Goal: Task Accomplishment & Management: Complete application form

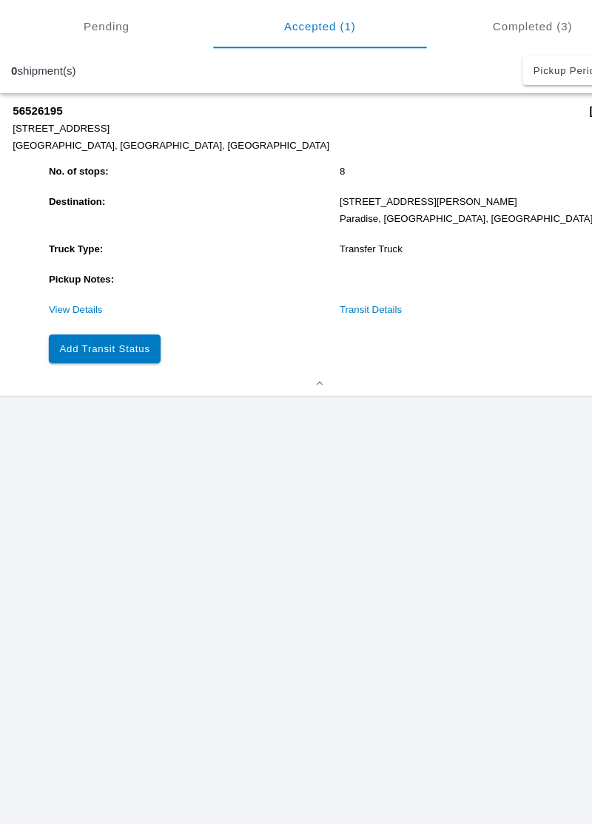
click at [0, 0] on slot "Add Transit Status" at bounding box center [0, 0] width 0 height 0
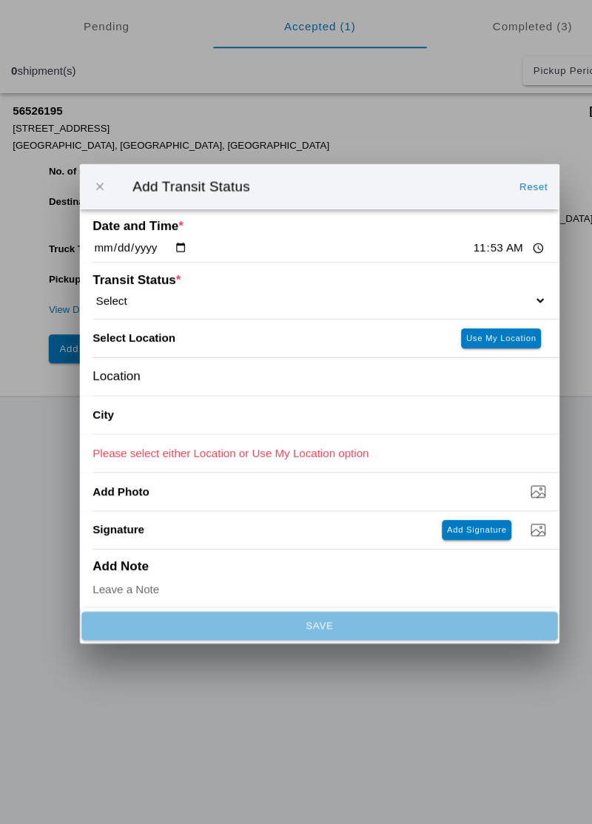
click at [436, 271] on input "11:53" at bounding box center [471, 268] width 70 height 16
type input "11:50"
click at [454, 310] on select "Select Arrive at Drop Off Arrive at Pickup Break Start Break Stop Depart Drop O…" at bounding box center [296, 315] width 420 height 13
select select "BREAKSTOP"
click at [0, 0] on slot "Use My Location" at bounding box center [0, 0] width 0 height 0
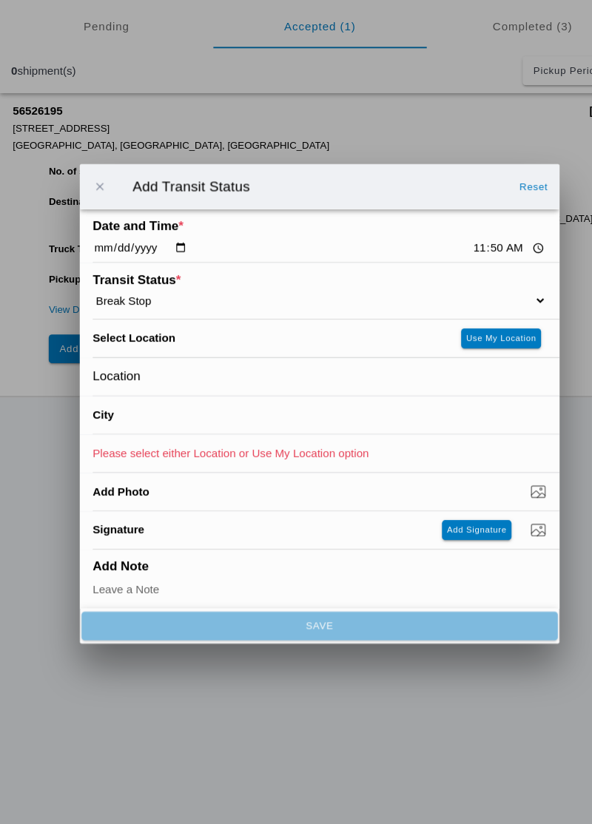
type input "[GEOGRAPHIC_DATA]"
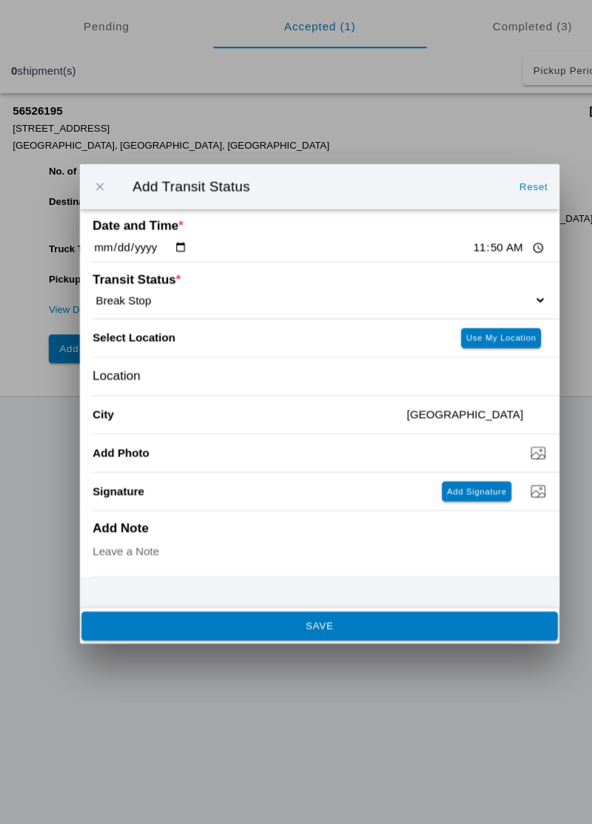
click at [421, 618] on span "SAVE" at bounding box center [295, 617] width 421 height 9
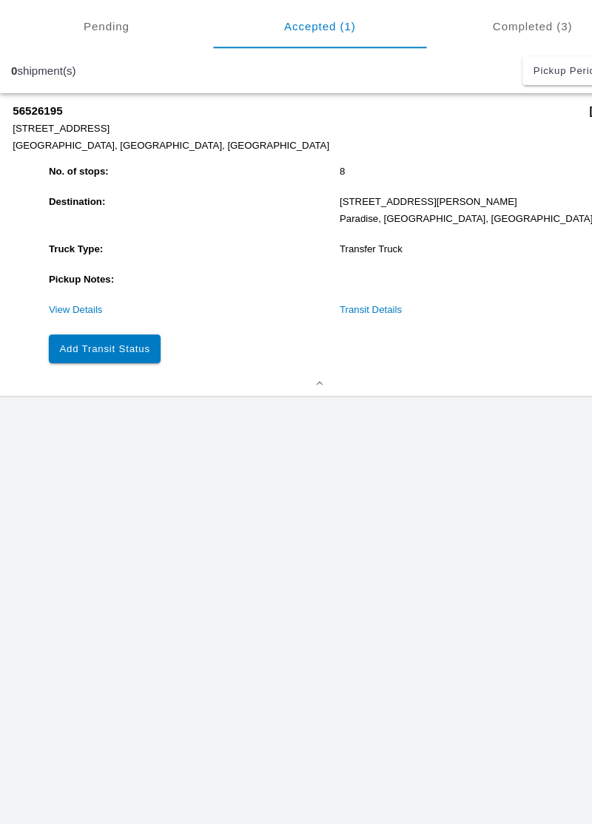
click at [100, 366] on button "Add Transit Status" at bounding box center [97, 361] width 104 height 27
click at [0, 0] on slot "Add Transit Status" at bounding box center [0, 0] width 0 height 0
click at [117, 350] on button "Add Transit Status" at bounding box center [97, 361] width 104 height 27
click at [118, 352] on button "Add Transit Status" at bounding box center [97, 361] width 104 height 27
click at [0, 0] on slot "Add Transit Status" at bounding box center [0, 0] width 0 height 0
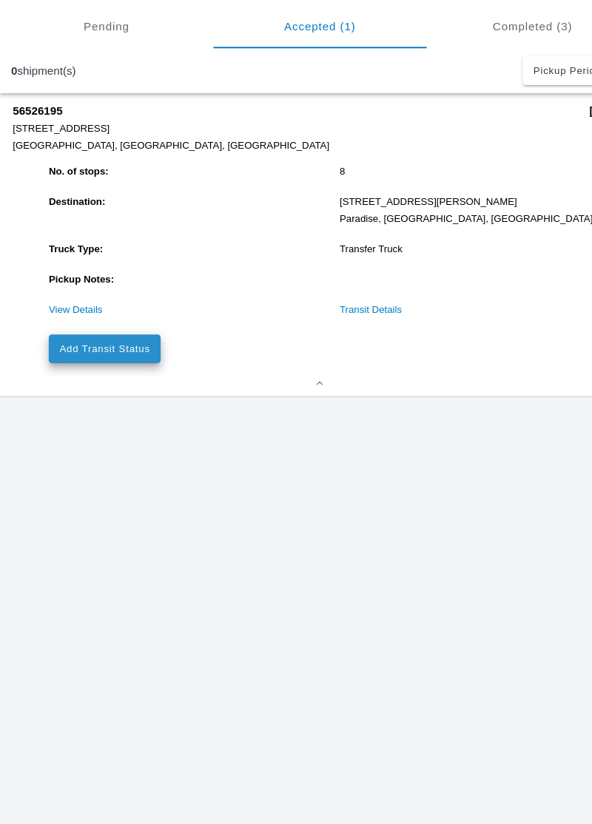
click at [0, 0] on slot "Add Transit Status" at bounding box center [0, 0] width 0 height 0
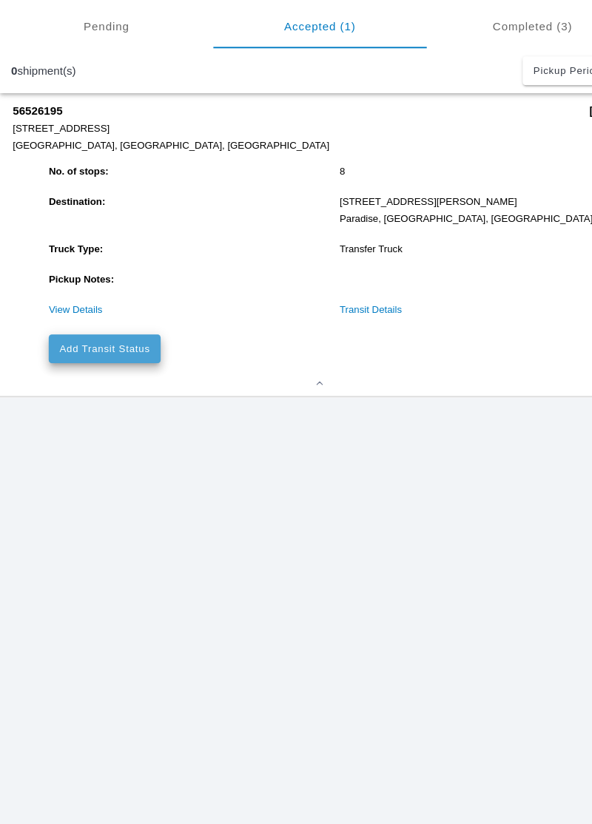
click at [0, 0] on slot "Add Transit Status" at bounding box center [0, 0] width 0 height 0
click at [80, 325] on link "View Details" at bounding box center [70, 324] width 50 height 10
click at [64, 322] on link "View Details" at bounding box center [70, 324] width 50 height 10
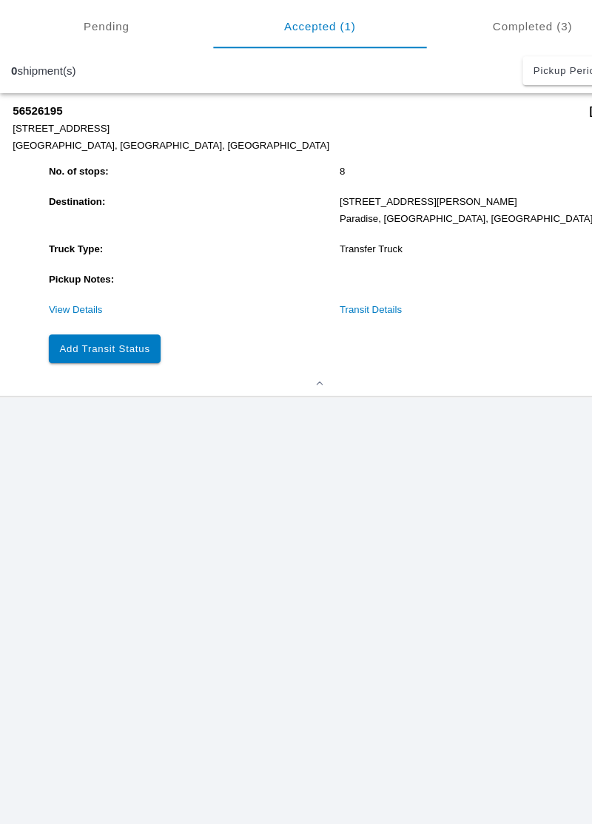
click at [74, 322] on link "View Details" at bounding box center [70, 324] width 50 height 10
click at [64, 322] on link "View Details" at bounding box center [70, 324] width 50 height 10
click at [71, 327] on link "View Details" at bounding box center [70, 324] width 50 height 10
click at [70, 325] on link "View Details" at bounding box center [70, 324] width 50 height 10
click at [0, 0] on slot "Add Transit Status" at bounding box center [0, 0] width 0 height 0
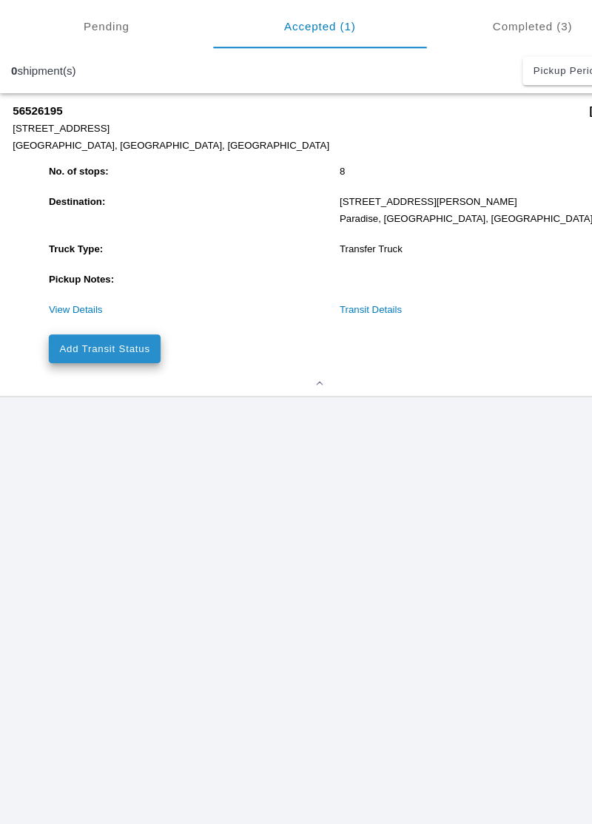
click at [82, 370] on button "Add Transit Status" at bounding box center [97, 361] width 104 height 27
click at [0, 0] on slot "Add Transit Status" at bounding box center [0, 0] width 0 height 0
click at [68, 328] on link "View Details" at bounding box center [70, 324] width 50 height 10
click at [66, 327] on link "View Details" at bounding box center [70, 324] width 50 height 10
click at [68, 326] on link "View Details" at bounding box center [70, 324] width 50 height 10
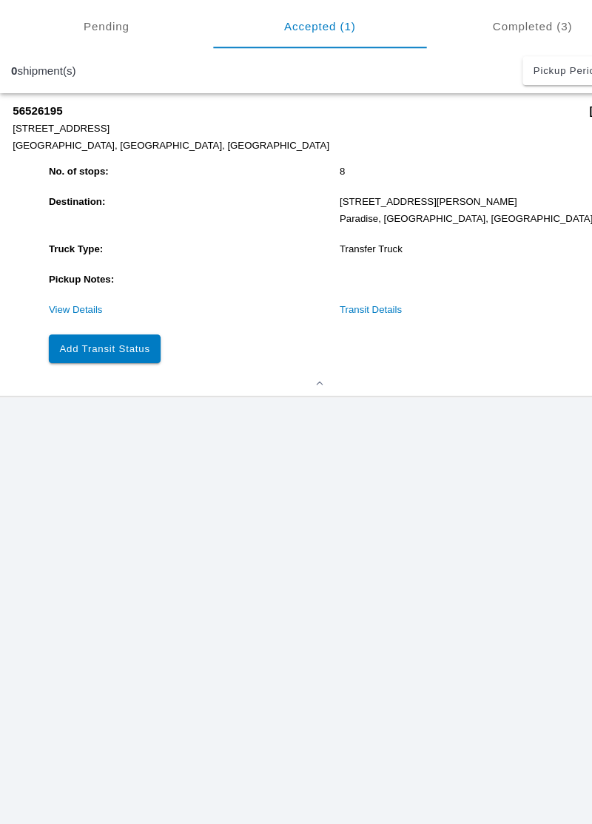
click at [78, 328] on link "View Details" at bounding box center [70, 324] width 50 height 10
click at [74, 324] on link "View Details" at bounding box center [70, 324] width 50 height 10
click at [67, 322] on link "View Details" at bounding box center [70, 324] width 50 height 10
click at [67, 320] on link "View Details" at bounding box center [70, 324] width 50 height 10
click at [64, 322] on link "View Details" at bounding box center [70, 324] width 50 height 10
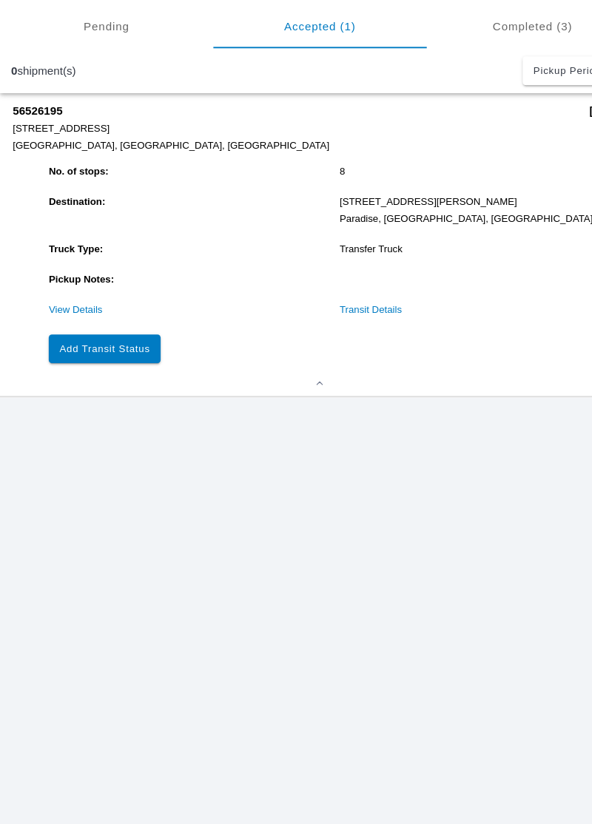
click at [0, 0] on slot "Add Transit Status" at bounding box center [0, 0] width 0 height 0
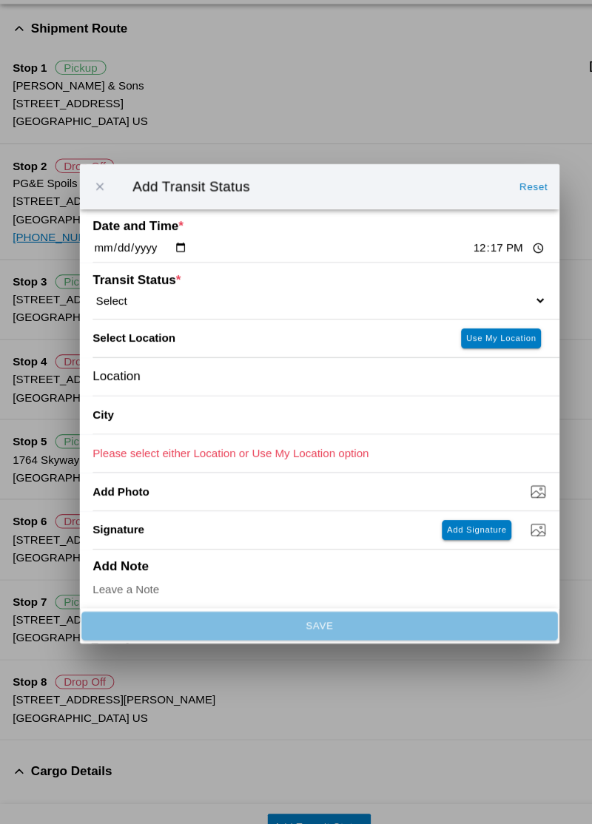
click at [478, 315] on select "Select Arrive at Drop Off Arrive at Pickup Break Start Break Stop Depart Drop O…" at bounding box center [296, 315] width 420 height 13
select select "ARVPULOC"
click at [0, 0] on slot "Use My Location" at bounding box center [0, 0] width 0 height 0
type input "Chico"
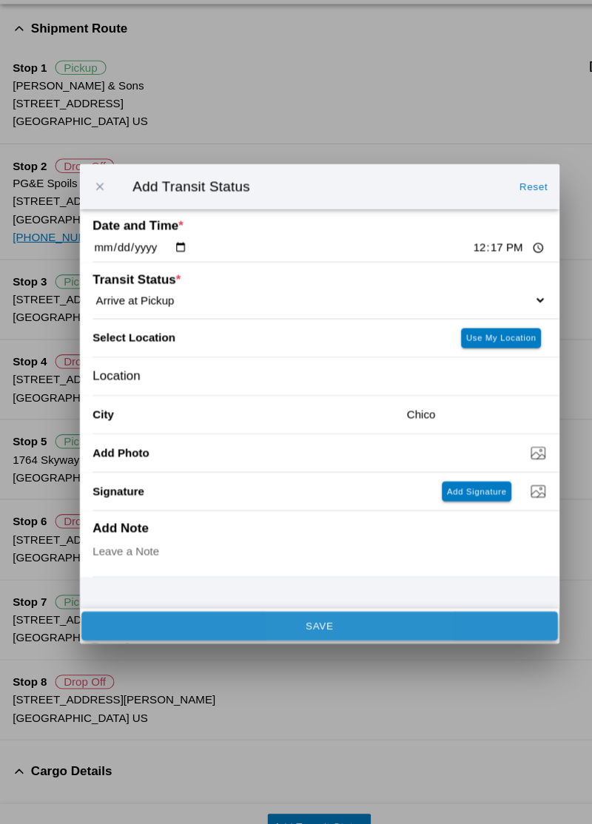
click at [333, 620] on span "SAVE" at bounding box center [295, 617] width 421 height 9
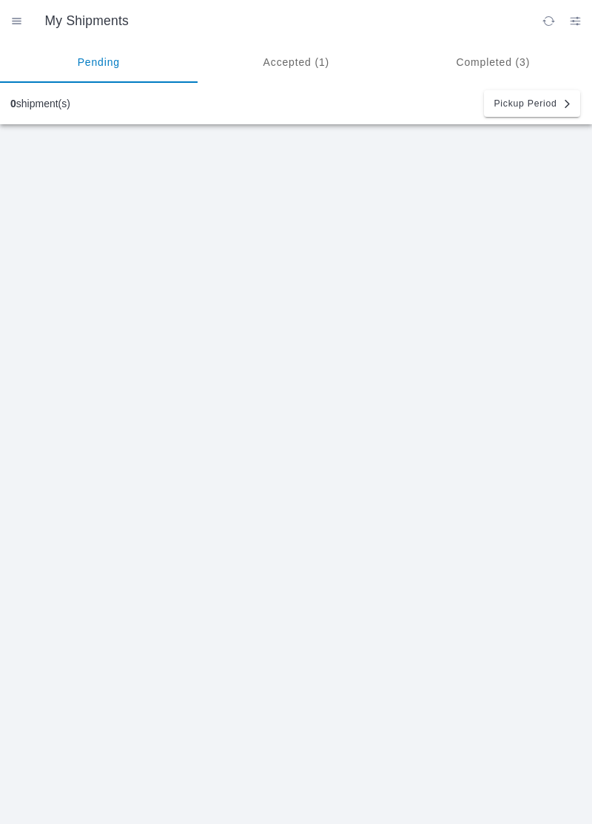
click at [299, 68] on ion-segment-button "Accepted (1)" at bounding box center [295, 61] width 197 height 41
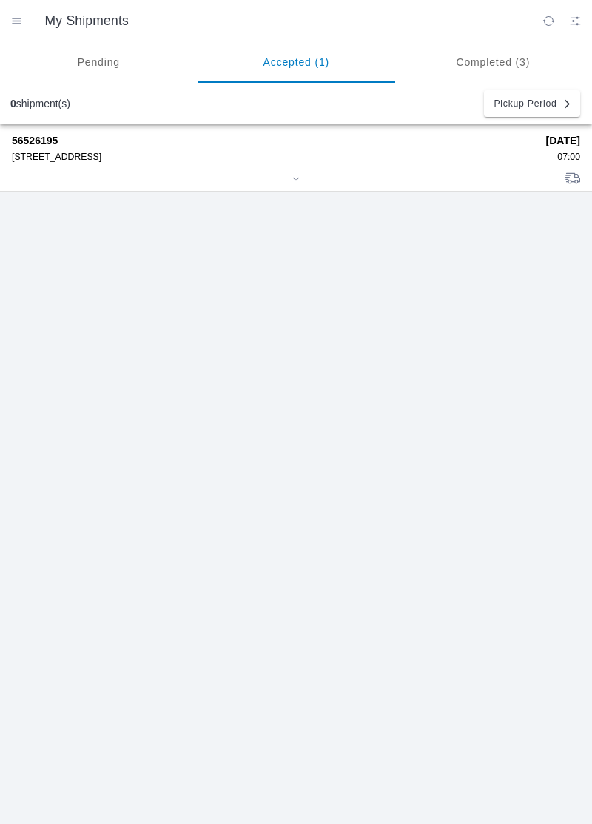
click at [420, 157] on div "[STREET_ADDRESS]" at bounding box center [273, 157] width 523 height 10
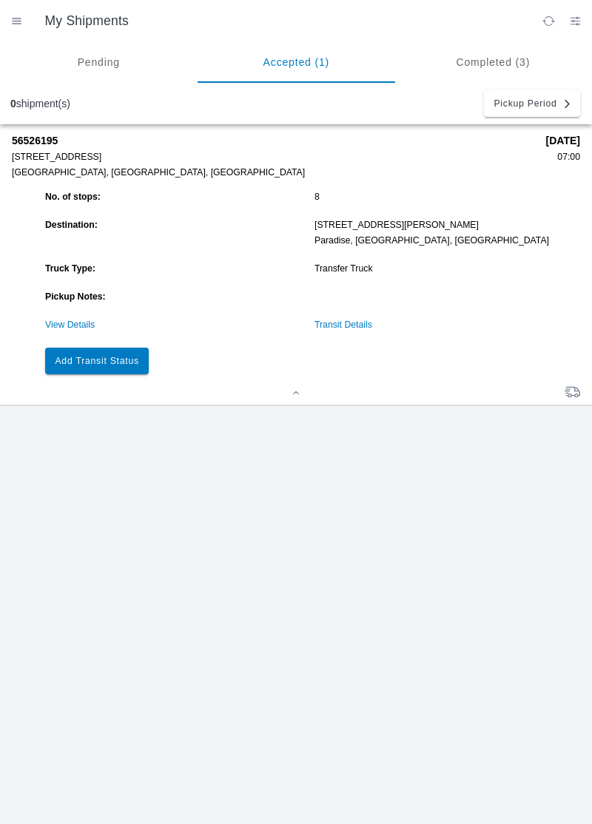
click at [0, 0] on slot "Add Transit Status" at bounding box center [0, 0] width 0 height 0
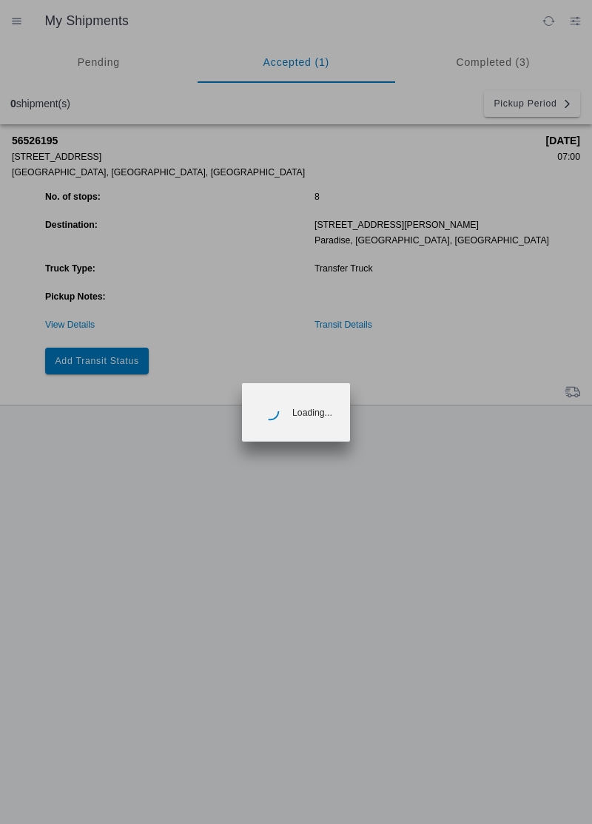
click at [123, 365] on ion-backdrop at bounding box center [296, 412] width 592 height 824
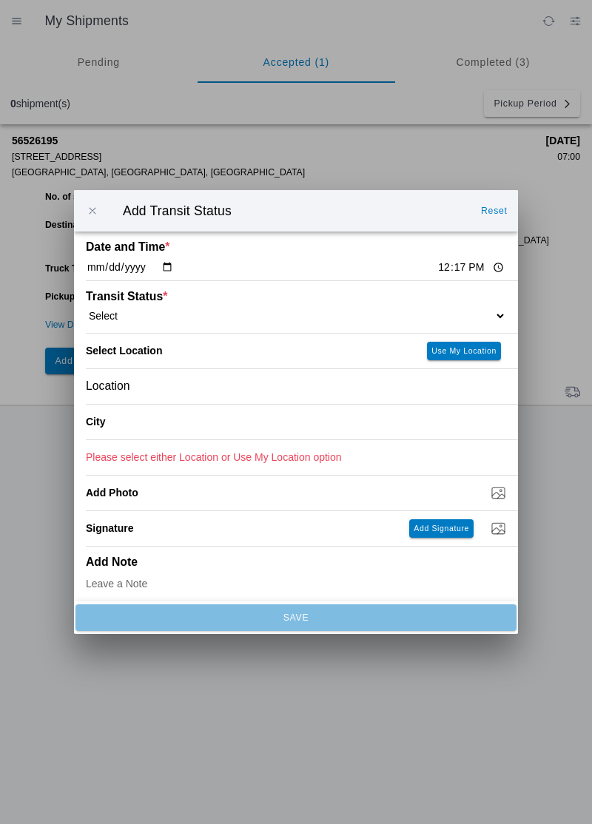
click at [333, 310] on select "Select Arrive at Drop Off Arrive at Pickup Break Start Break Stop Depart Drop O…" at bounding box center [296, 315] width 420 height 13
select select "ARVPULOC"
click at [0, 0] on slot "Use My Location" at bounding box center [0, 0] width 0 height 0
type input "Chico"
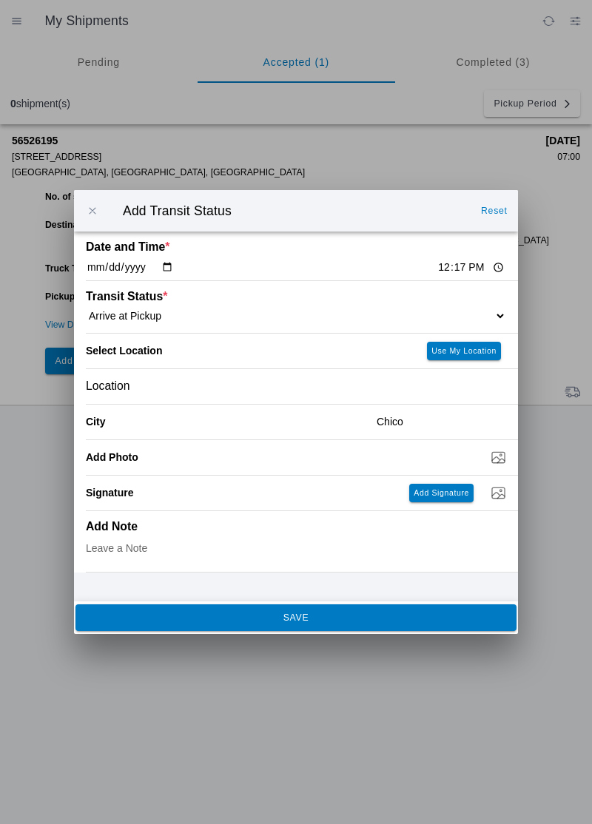
click at [374, 628] on button "SAVE" at bounding box center [295, 617] width 441 height 27
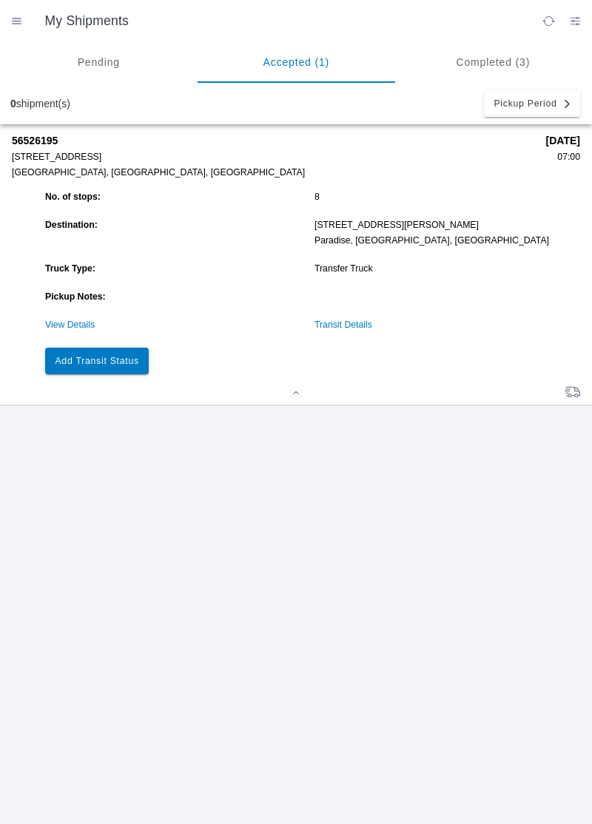
click at [88, 388] on div at bounding box center [296, 393] width 568 height 11
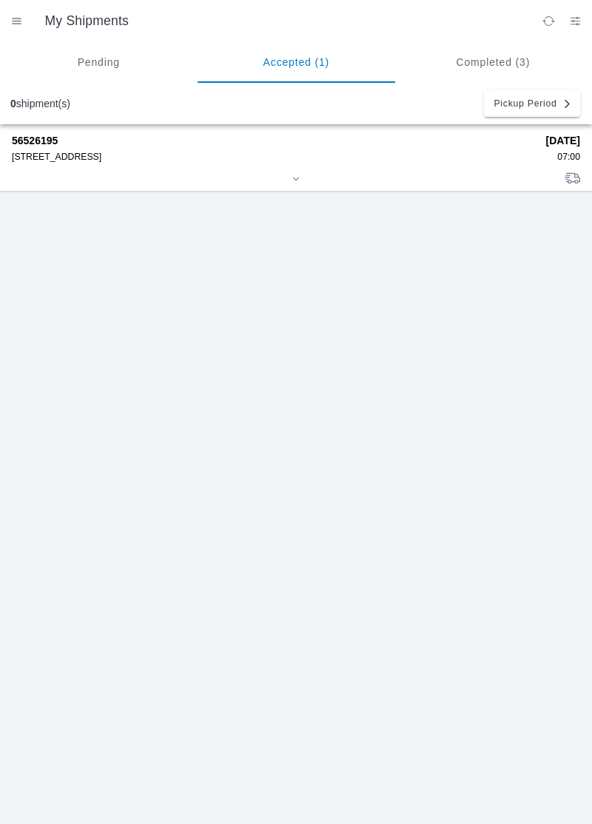
click at [495, 160] on div "[STREET_ADDRESS]" at bounding box center [273, 157] width 523 height 10
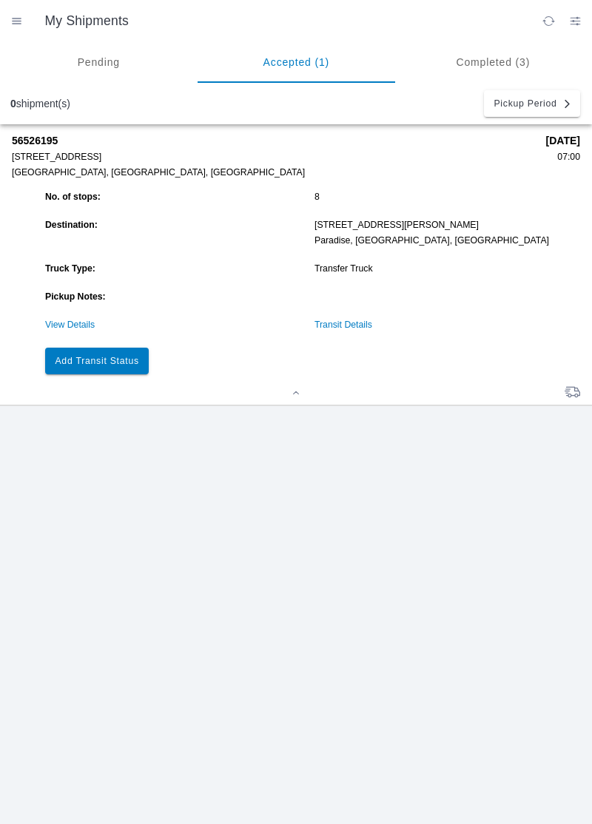
click at [0, 0] on slot "Add Transit Status" at bounding box center [0, 0] width 0 height 0
click at [50, 322] on link "View Details" at bounding box center [70, 324] width 50 height 10
click at [70, 328] on link "View Details" at bounding box center [70, 324] width 50 height 10
click at [64, 322] on link "View Details" at bounding box center [70, 324] width 50 height 10
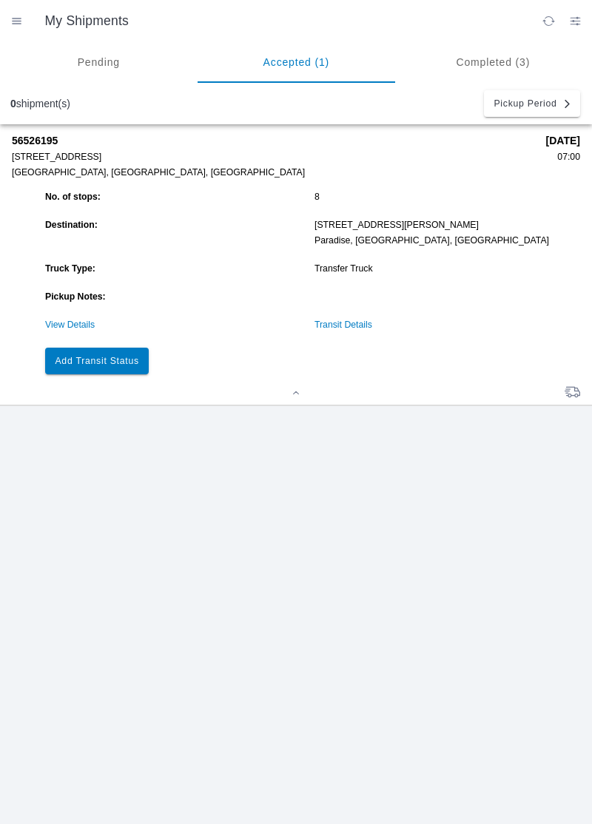
click at [64, 327] on link "View Details" at bounding box center [70, 324] width 50 height 10
click at [0, 0] on slot "Add Transit Status" at bounding box center [0, 0] width 0 height 0
click at [90, 367] on button "Add Transit Status" at bounding box center [97, 361] width 104 height 27
click at [0, 0] on slot "Add Transit Status" at bounding box center [0, 0] width 0 height 0
click at [95, 367] on button "Add Transit Status" at bounding box center [97, 361] width 104 height 27
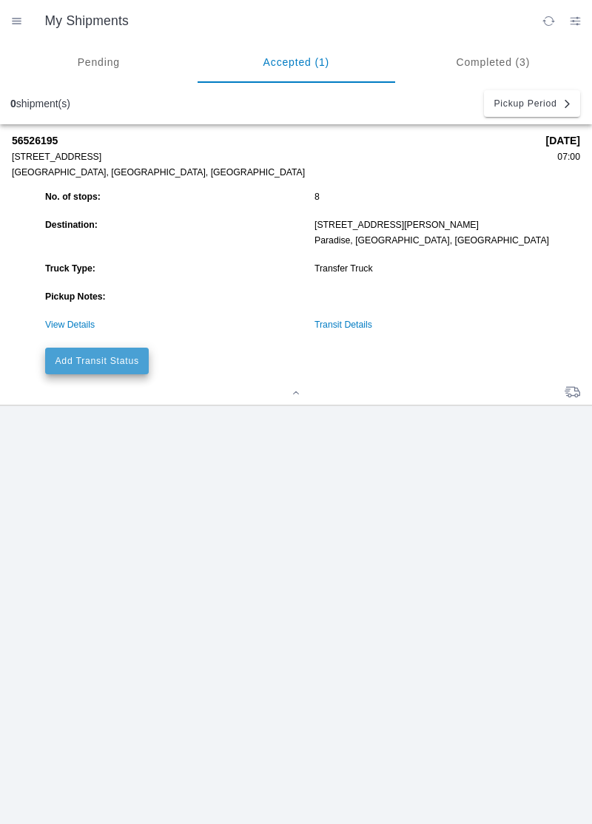
click at [92, 370] on button "Add Transit Status" at bounding box center [97, 361] width 104 height 27
click at [89, 370] on button "Add Transit Status" at bounding box center [97, 361] width 104 height 27
click at [93, 370] on button "Add Transit Status" at bounding box center [97, 361] width 104 height 27
click at [89, 367] on button "Add Transit Status" at bounding box center [97, 361] width 104 height 27
click at [0, 0] on slot "Add Transit Status" at bounding box center [0, 0] width 0 height 0
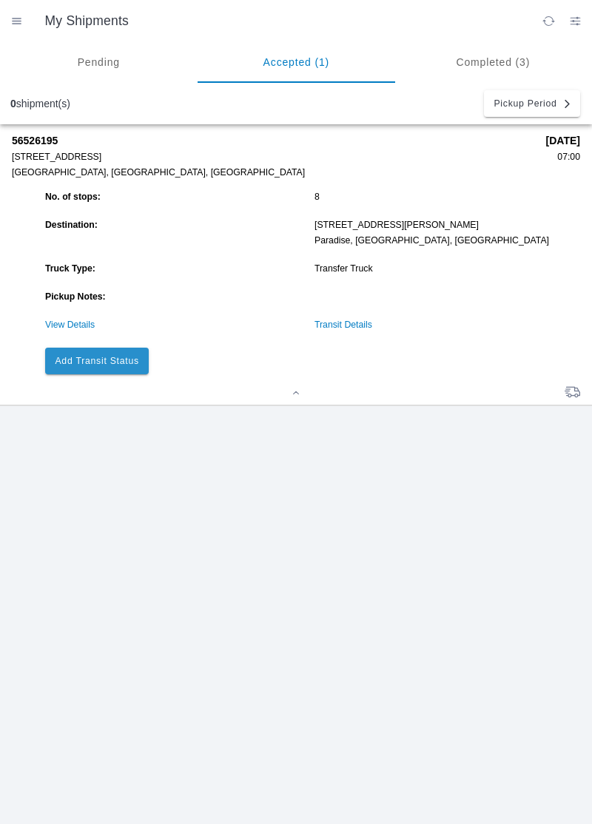
click at [98, 371] on button "Add Transit Status" at bounding box center [97, 361] width 104 height 27
click at [59, 324] on link "View Details" at bounding box center [70, 324] width 50 height 10
click at [68, 327] on link "View Details" at bounding box center [70, 324] width 50 height 10
click at [64, 325] on link "View Details" at bounding box center [70, 324] width 50 height 10
click at [65, 322] on link "View Details" at bounding box center [70, 324] width 50 height 10
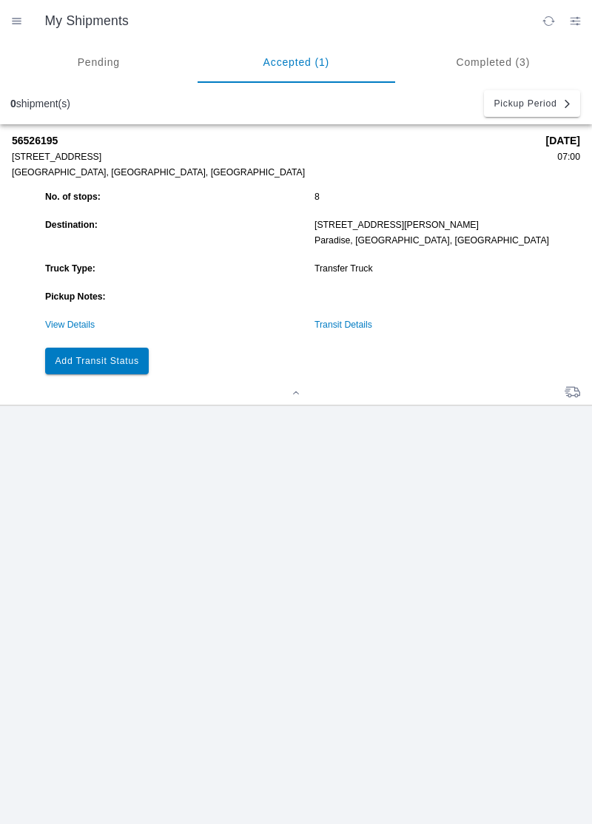
click at [67, 322] on link "View Details" at bounding box center [70, 324] width 50 height 10
click at [75, 325] on link "View Details" at bounding box center [70, 324] width 50 height 10
click at [73, 328] on link "View Details" at bounding box center [70, 324] width 50 height 10
click at [67, 324] on link "View Details" at bounding box center [70, 324] width 50 height 10
click at [85, 348] on button "Add Transit Status" at bounding box center [97, 361] width 104 height 27
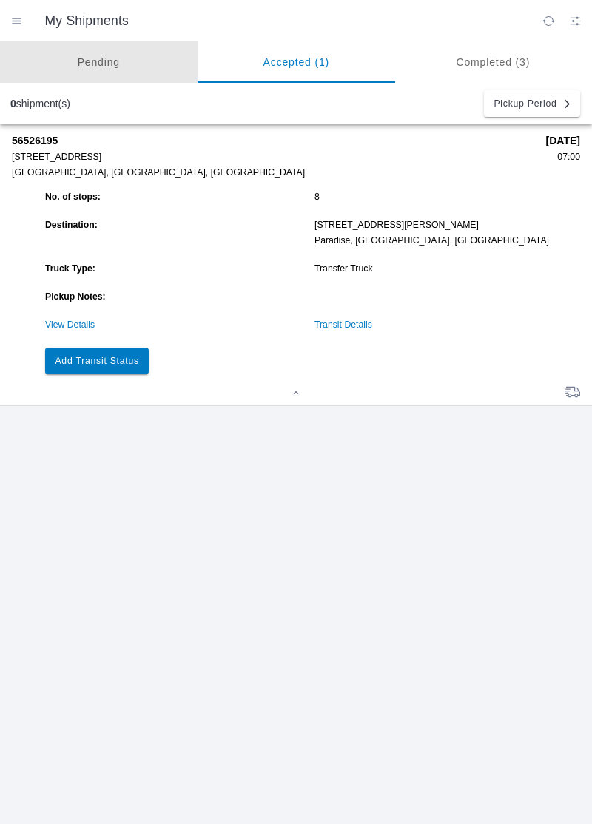
click at [92, 81] on ion-segment-button "Pending" at bounding box center [98, 61] width 197 height 41
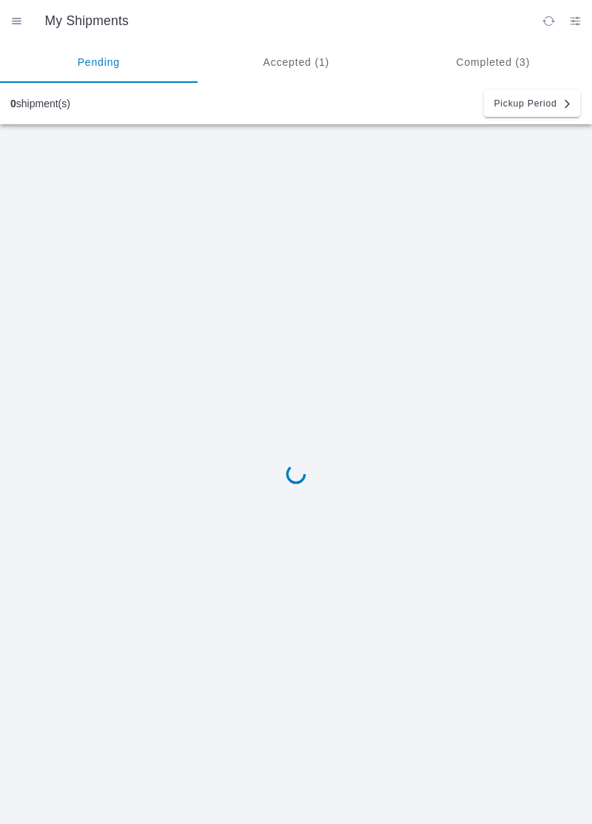
click at [279, 55] on ion-segment-button "Accepted (1)" at bounding box center [295, 61] width 197 height 41
click at [294, 68] on ion-segment-button "Accepted (1)" at bounding box center [295, 61] width 197 height 41
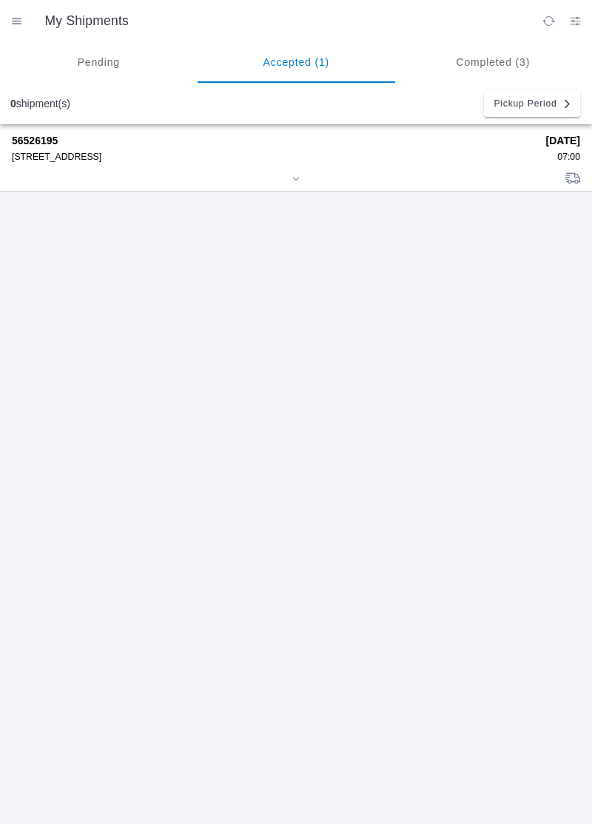
click at [78, 175] on div at bounding box center [296, 179] width 568 height 11
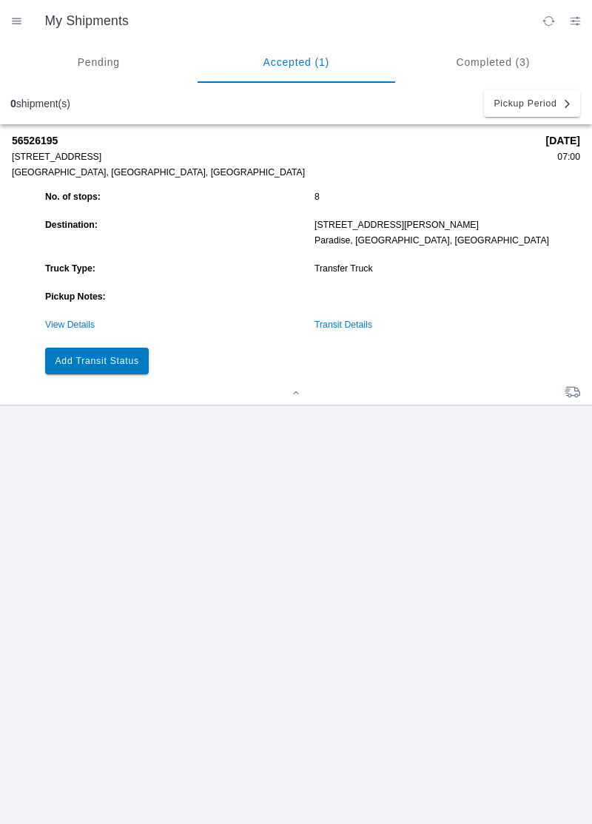
click at [100, 368] on button "Add Transit Status" at bounding box center [97, 361] width 104 height 27
click at [92, 366] on ion-backdrop at bounding box center [296, 412] width 592 height 824
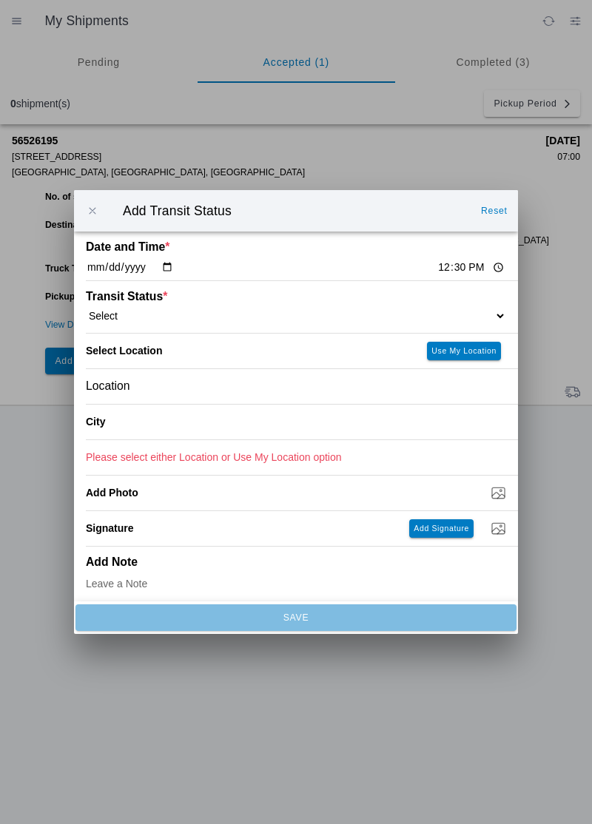
click at [461, 311] on select "Select Arrive at Drop Off Arrive at Pickup Break Start Break Stop Depart Drop O…" at bounding box center [296, 315] width 420 height 13
select select "DPTPULOC"
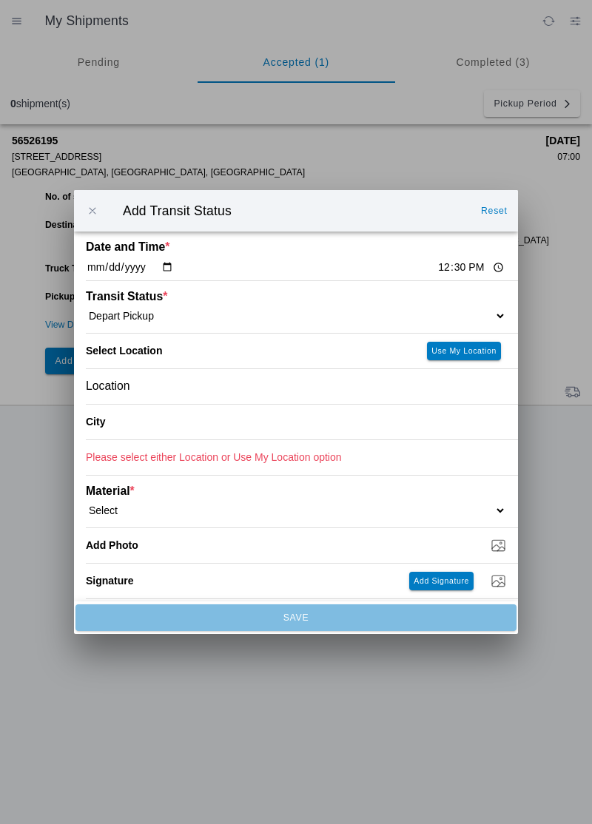
click at [464, 342] on button "Use My Location" at bounding box center [464, 351] width 74 height 18
type input "Chico"
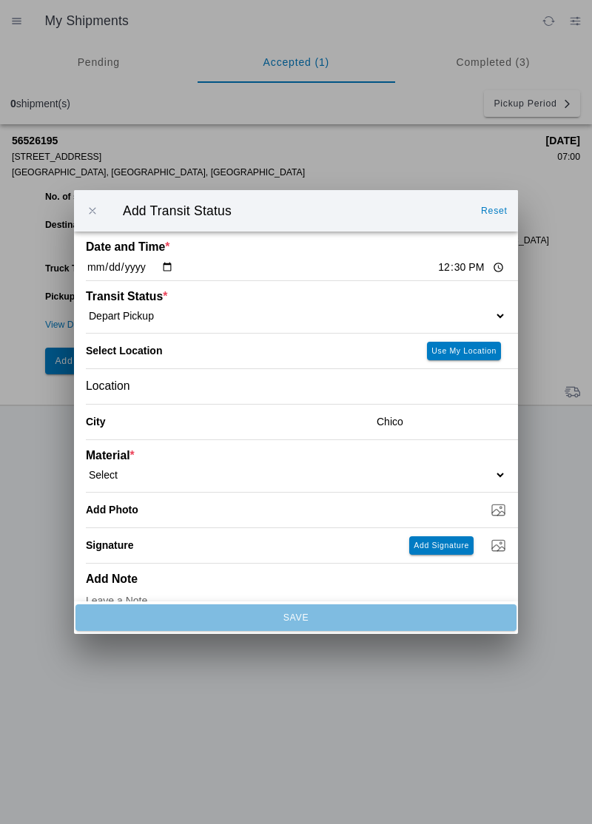
click at [458, 470] on select "Select 1" x 3" Rock 1" x 4" Rock 2" x 4" Rock Asphalt Cold Patch Backfill Spec …" at bounding box center [296, 474] width 420 height 13
select select "709931"
click at [491, 511] on input "Dump / Quarry Tag *" at bounding box center [302, 509] width 432 height 16
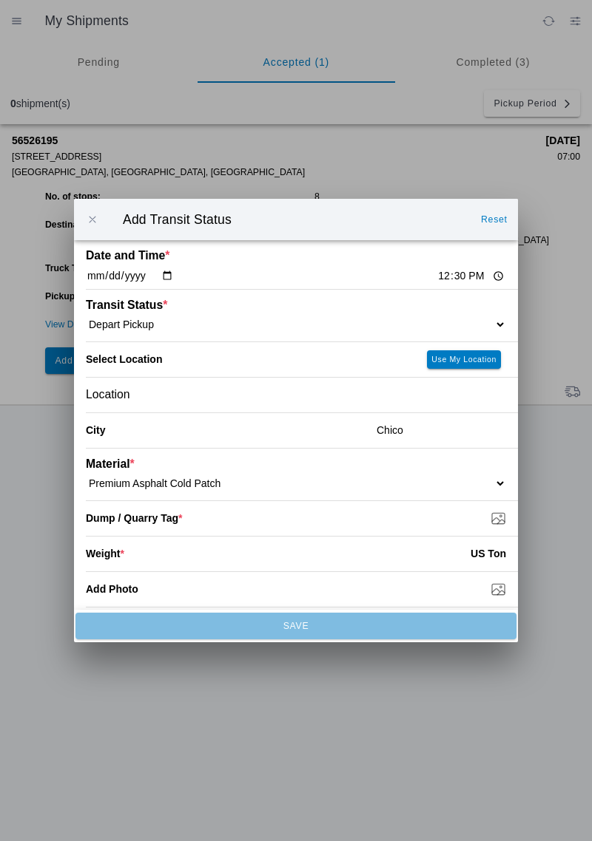
type input "C:\fakepath\17556318174556059063270151035332.jpg"
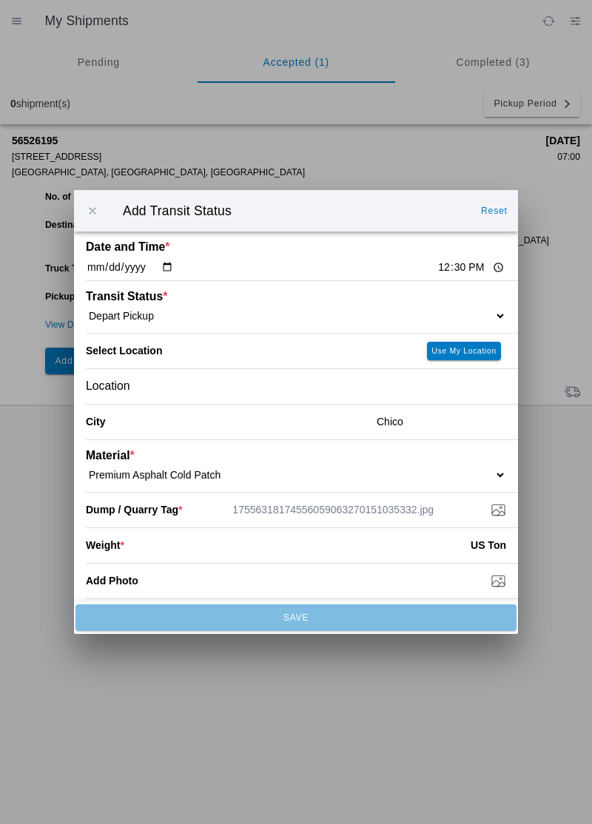
click at [362, 560] on div "Weight * US Ton" at bounding box center [296, 545] width 420 height 35
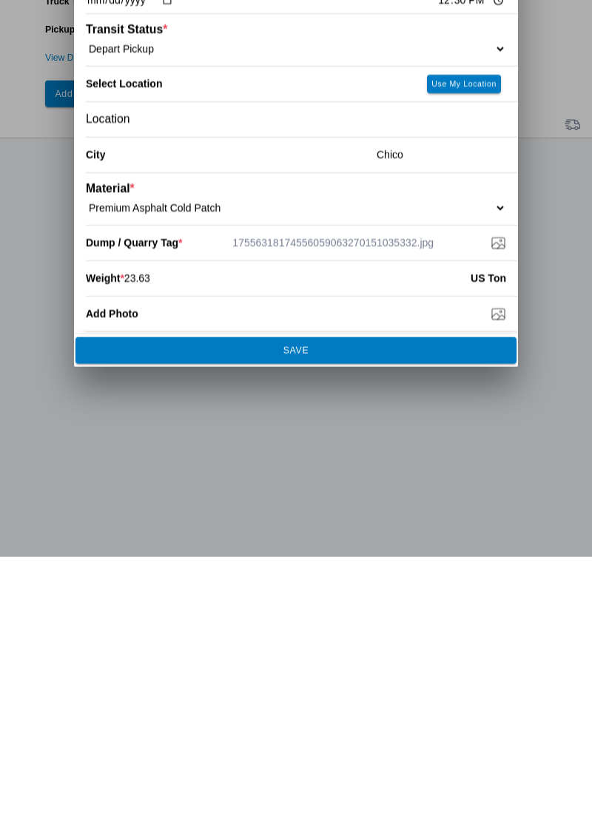
type input "23.63"
click at [313, 611] on button "SAVE" at bounding box center [295, 617] width 441 height 27
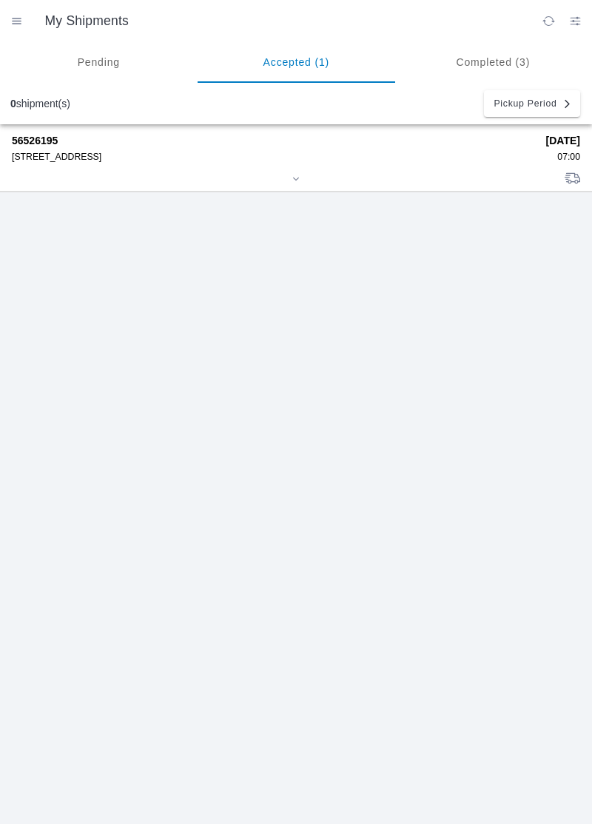
click at [89, 177] on div at bounding box center [296, 179] width 568 height 11
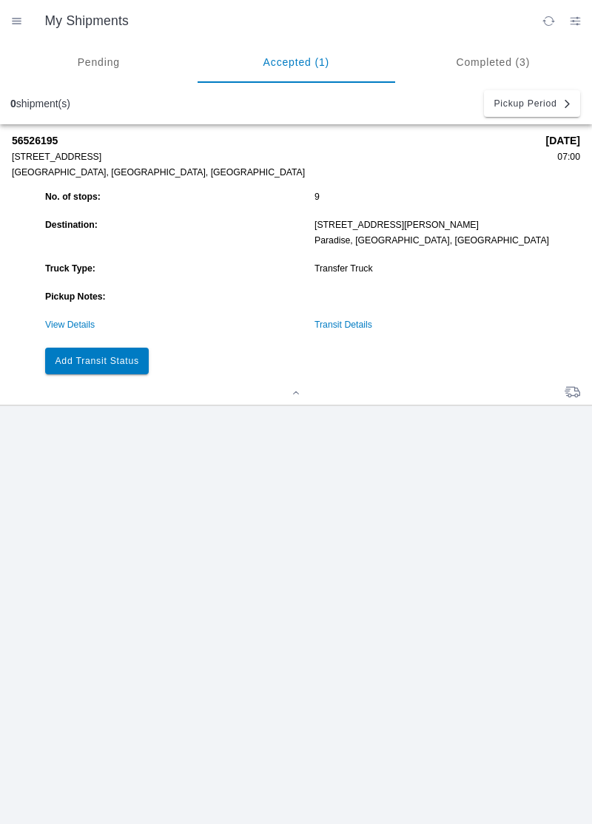
click at [0, 0] on slot "Add Transit Status" at bounding box center [0, 0] width 0 height 0
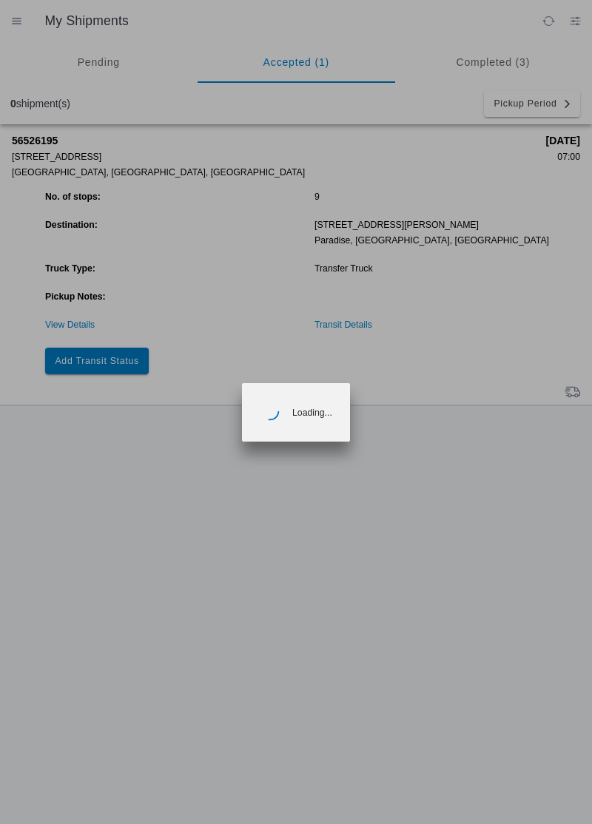
click at [80, 365] on ion-backdrop at bounding box center [296, 412] width 592 height 824
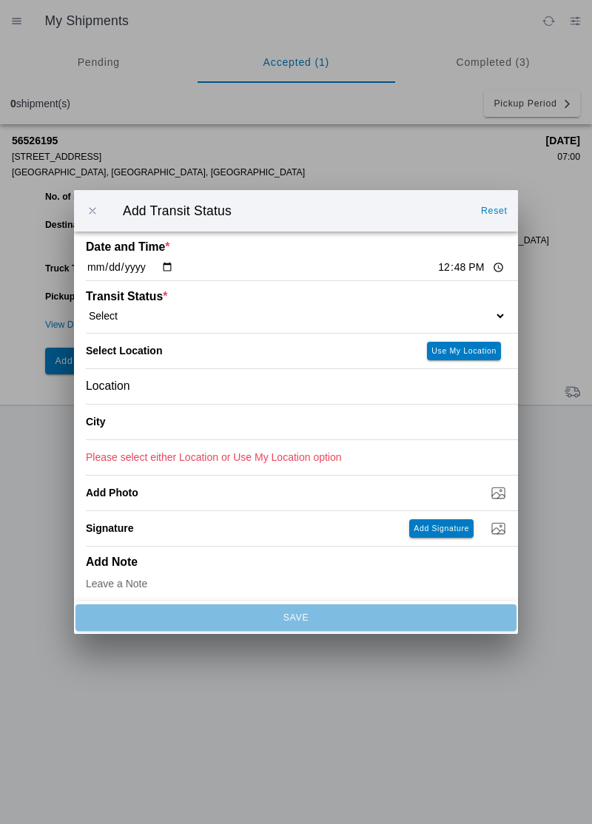
click at [194, 321] on select "Select Arrive at Drop Off Arrive at Pickup Break Start Break Stop Depart Drop O…" at bounding box center [296, 315] width 420 height 13
select select "ARVDLVLOC"
click at [0, 0] on slot "Use My Location" at bounding box center [0, 0] width 0 height 0
type input "Paradise"
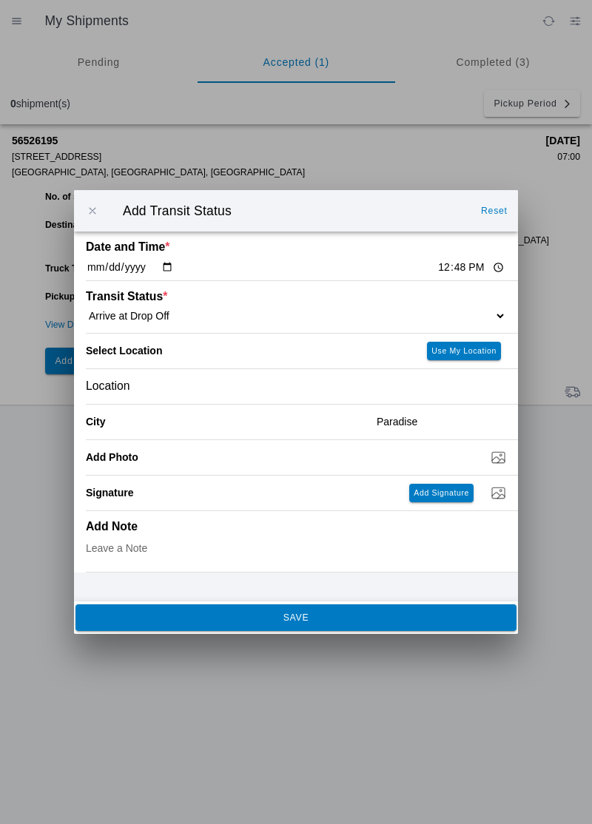
click at [435, 613] on span "SAVE" at bounding box center [295, 617] width 421 height 9
